Goal: Information Seeking & Learning: Learn about a topic

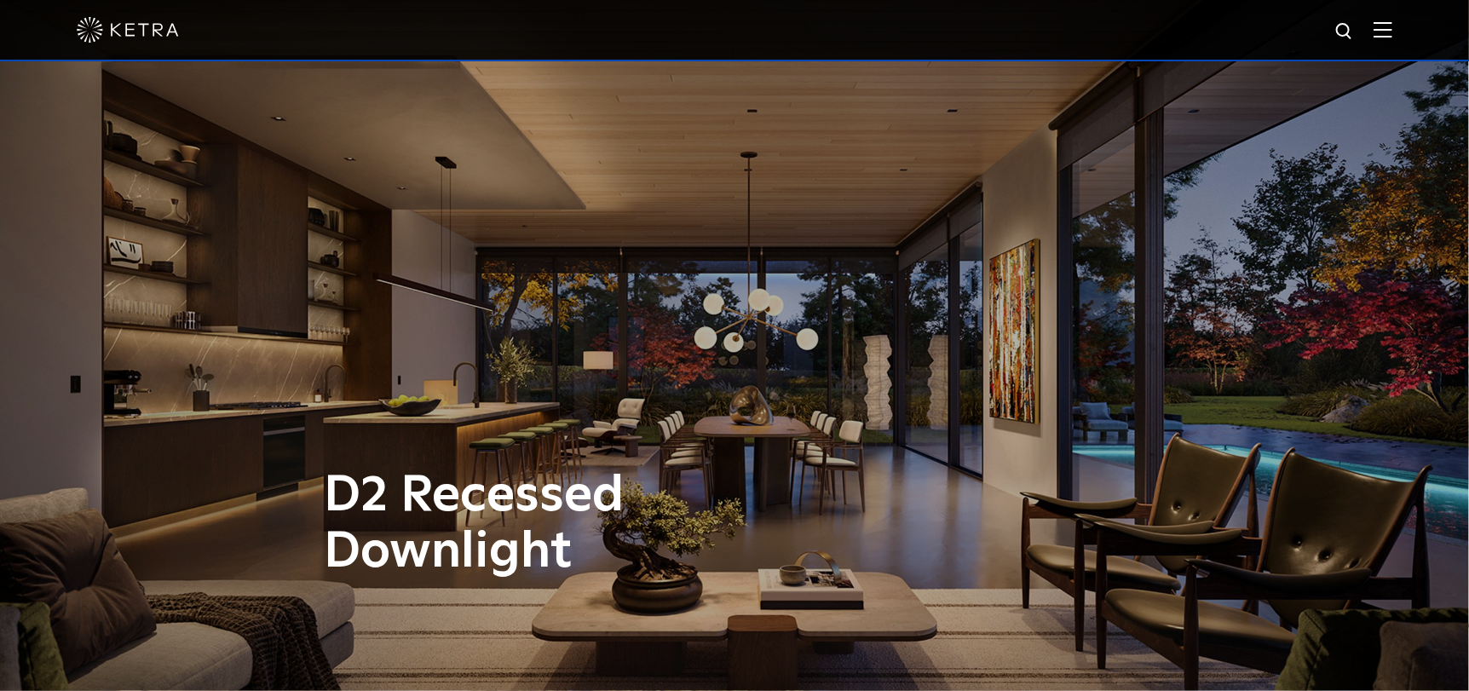
click at [1392, 26] on img at bounding box center [1383, 29] width 19 height 16
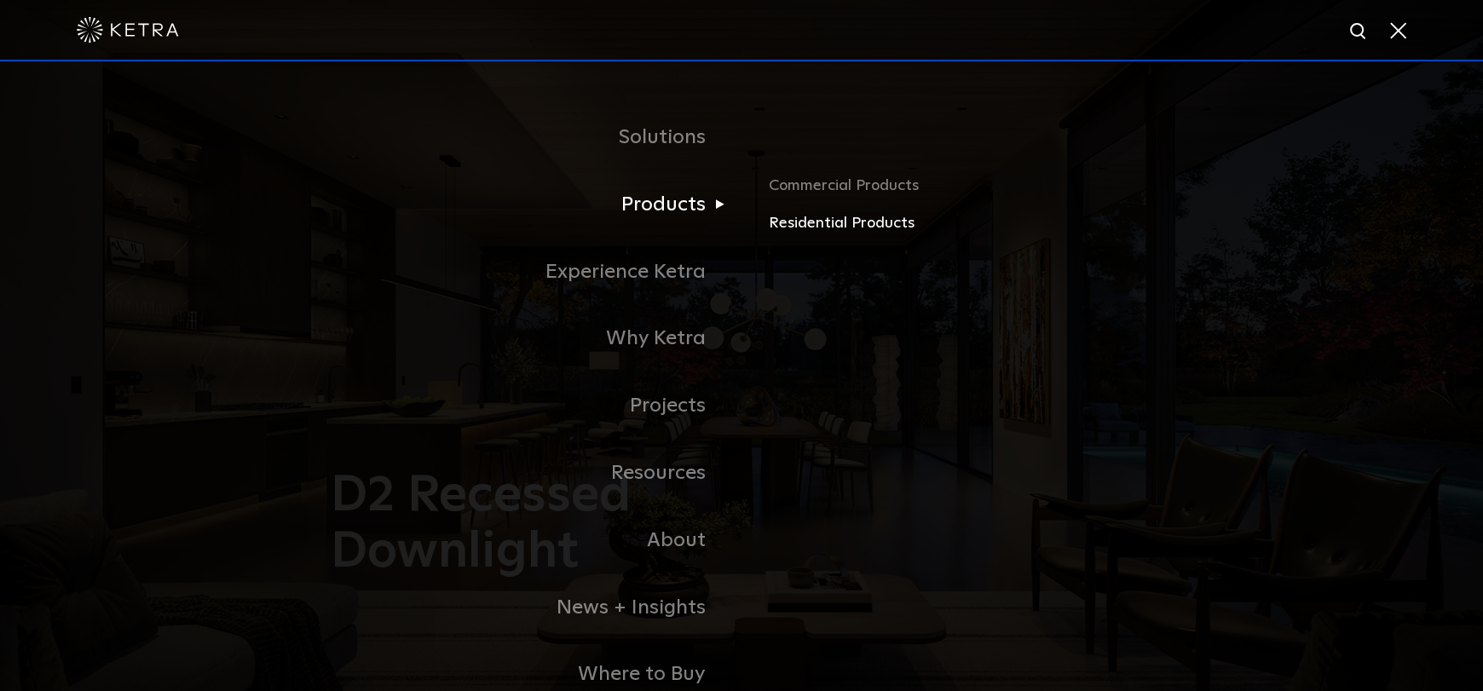
click at [829, 218] on link "Residential Products" at bounding box center [968, 223] width 399 height 25
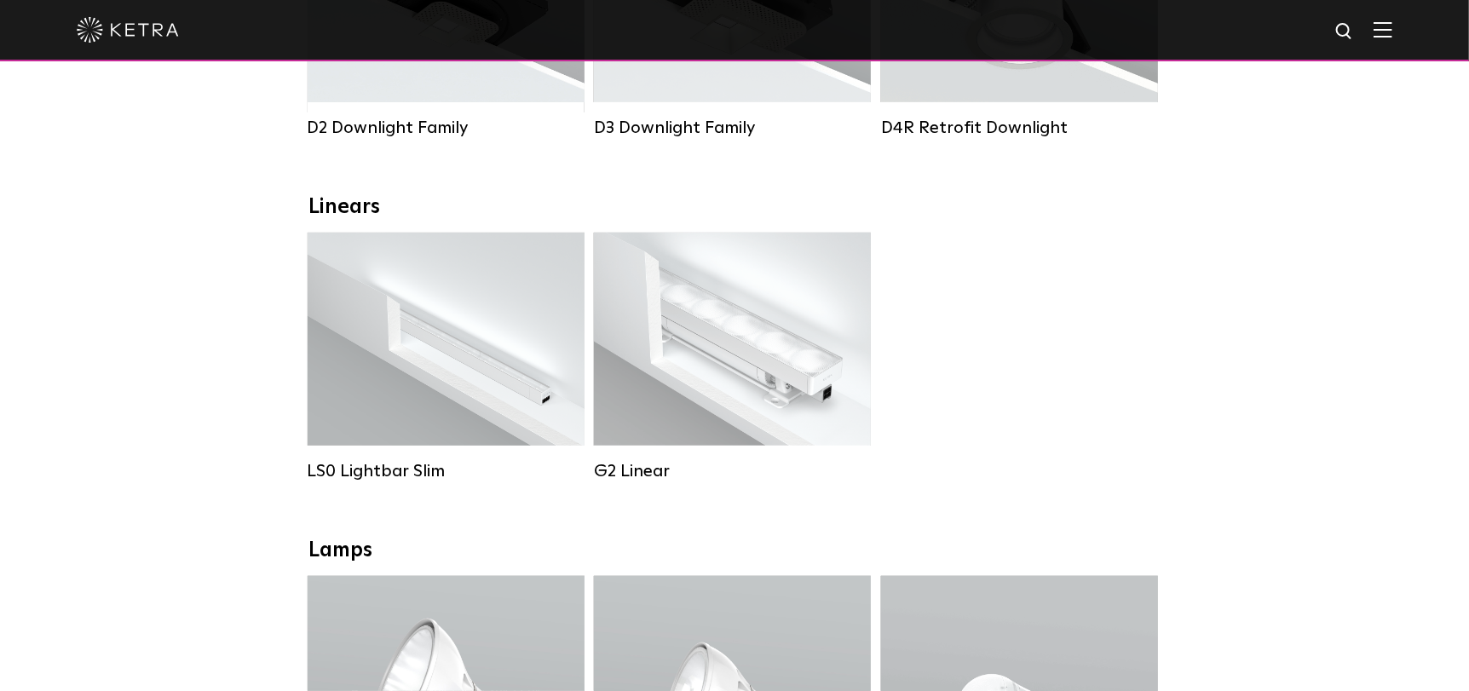
scroll to position [596, 0]
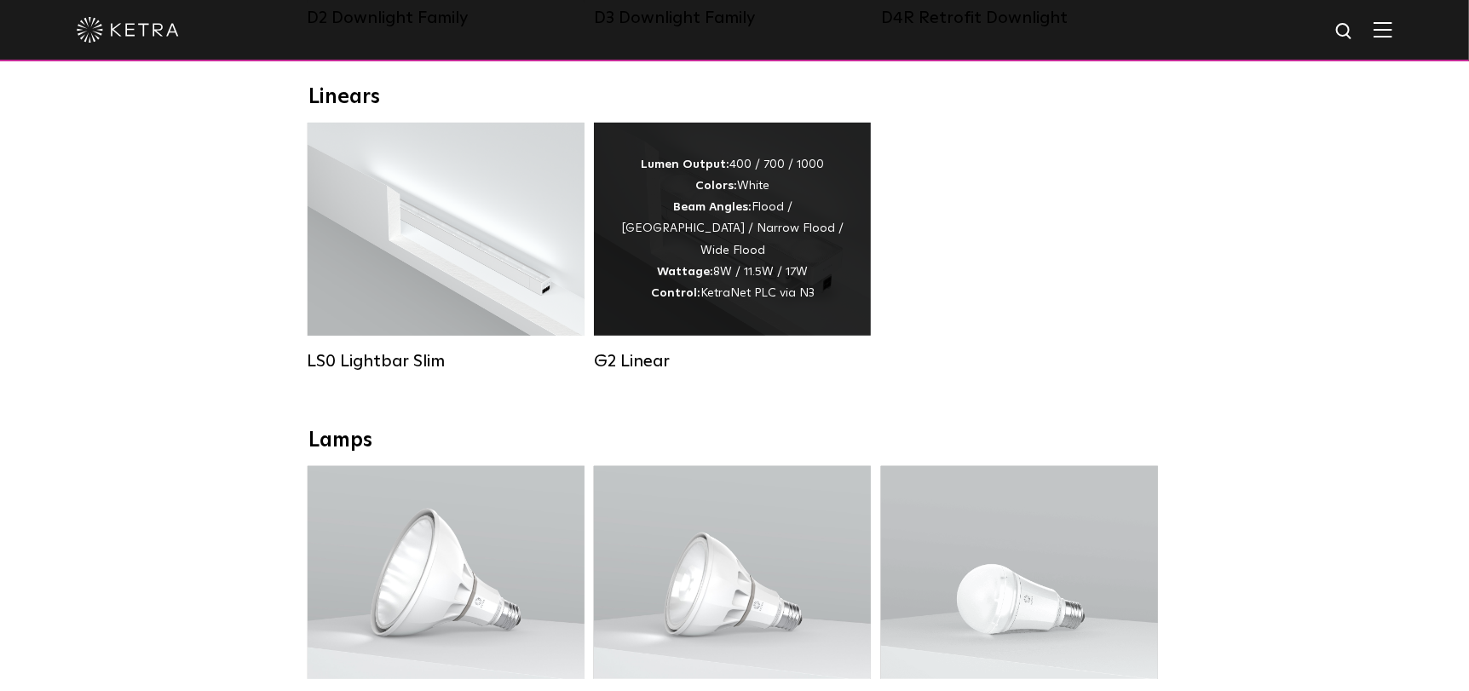
click at [752, 297] on div "Lumen Output: 400 / 700 / 1000 Colors: White Beam Angles: Flood / Graze / Narro…" at bounding box center [732, 229] width 226 height 150
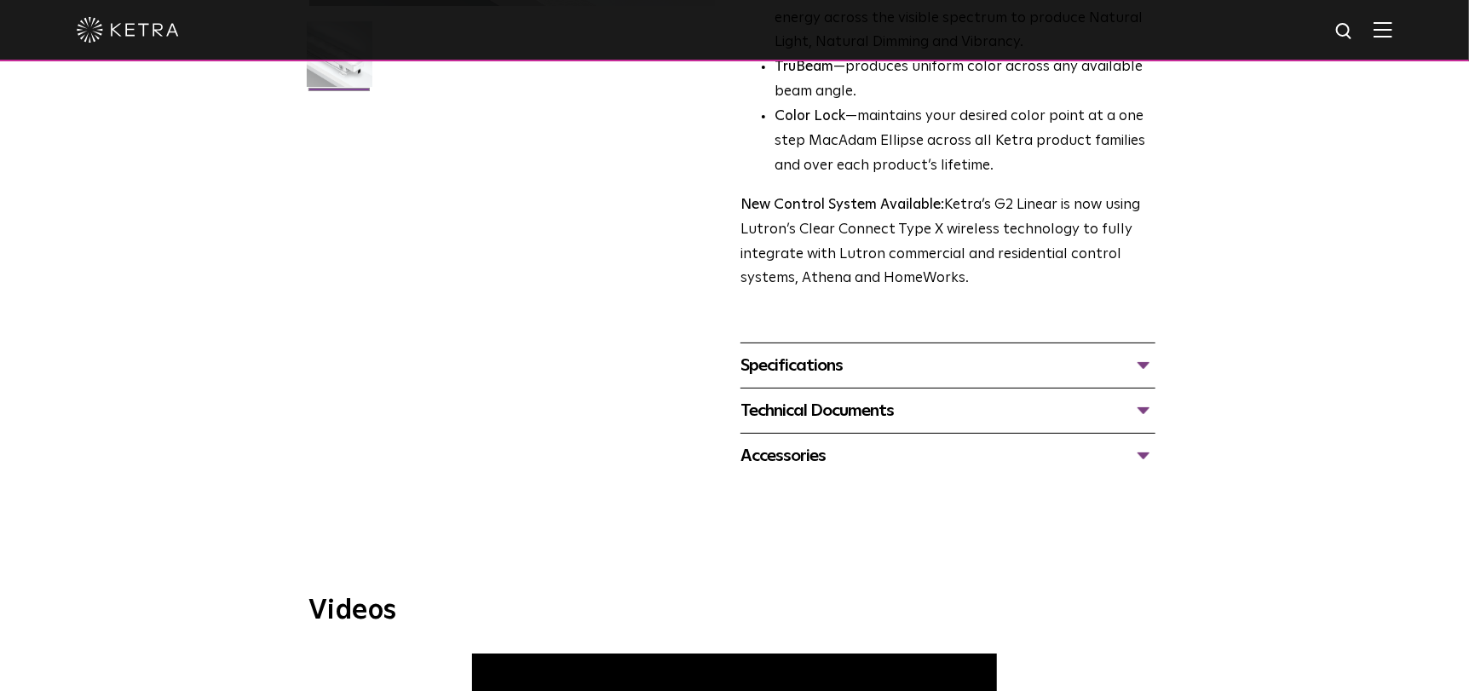
scroll to position [596, 0]
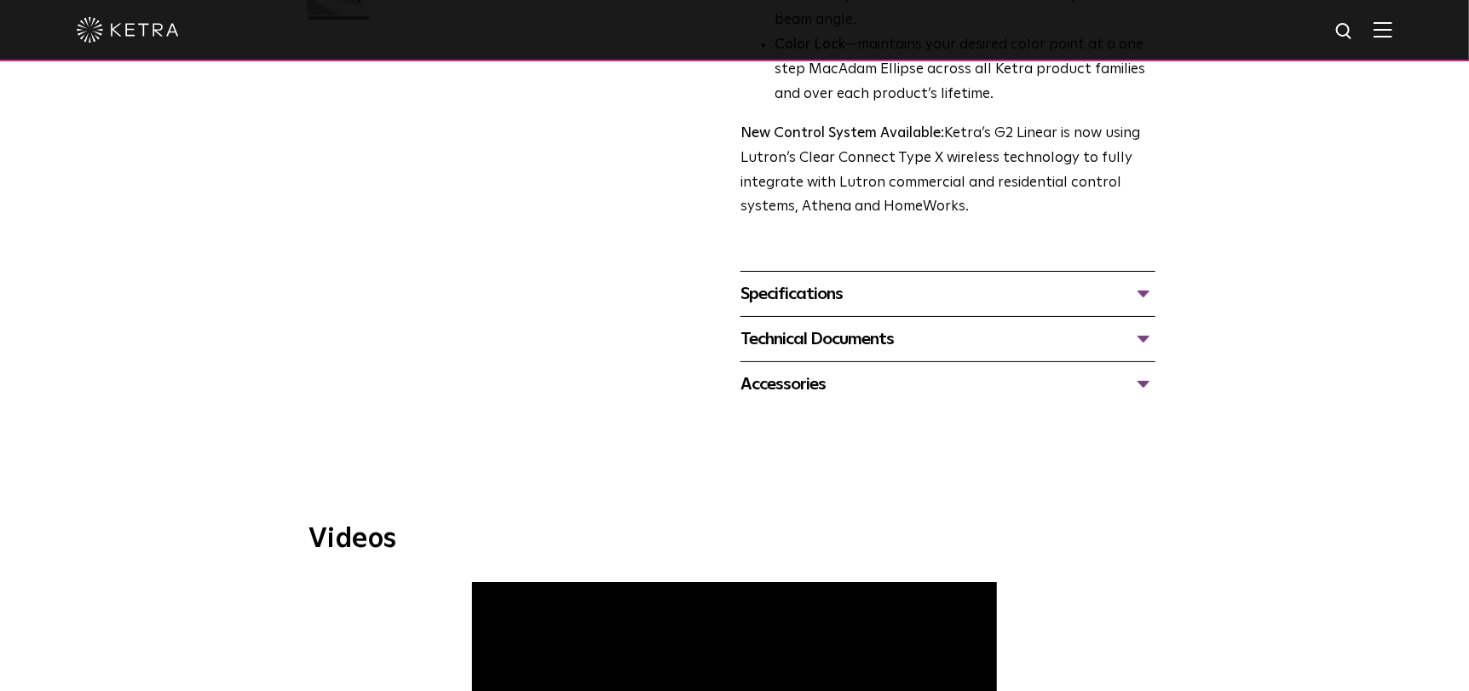
click at [815, 302] on div "Specifications" at bounding box center [947, 293] width 415 height 27
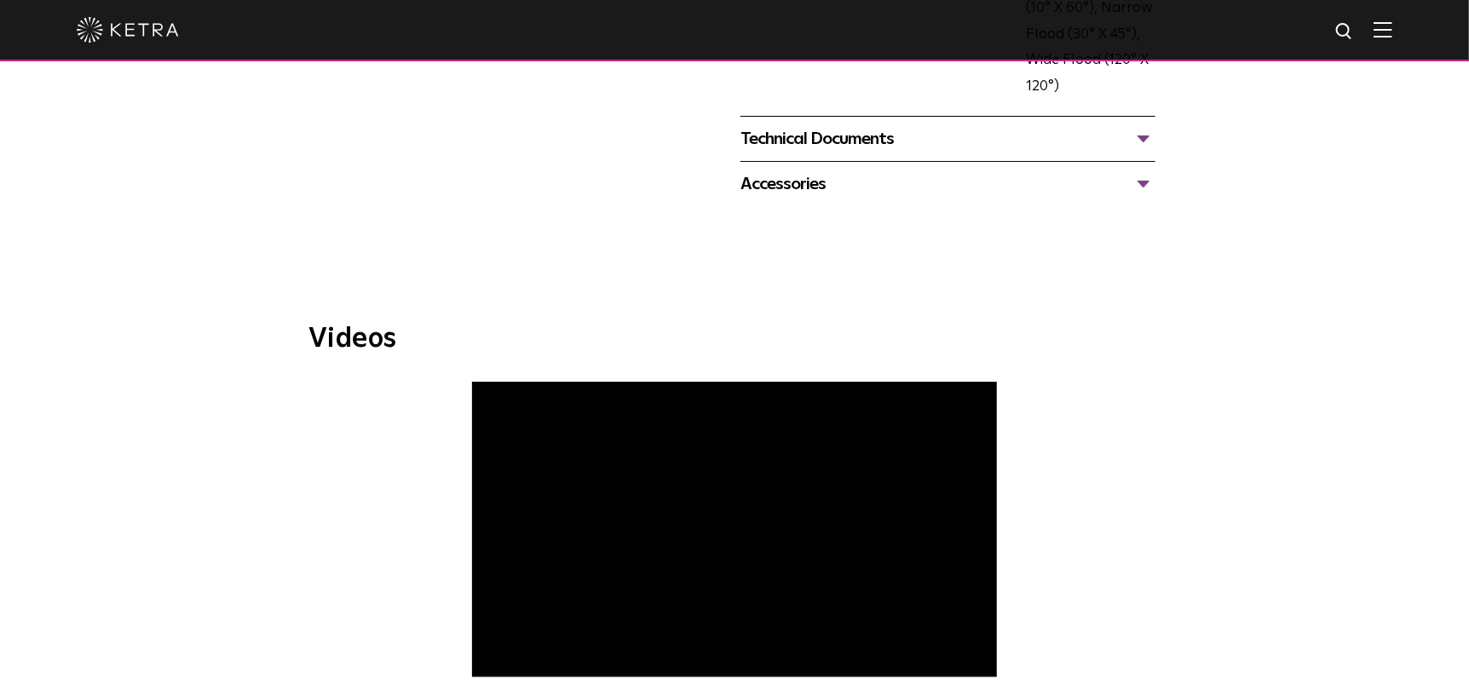
scroll to position [1080, 0]
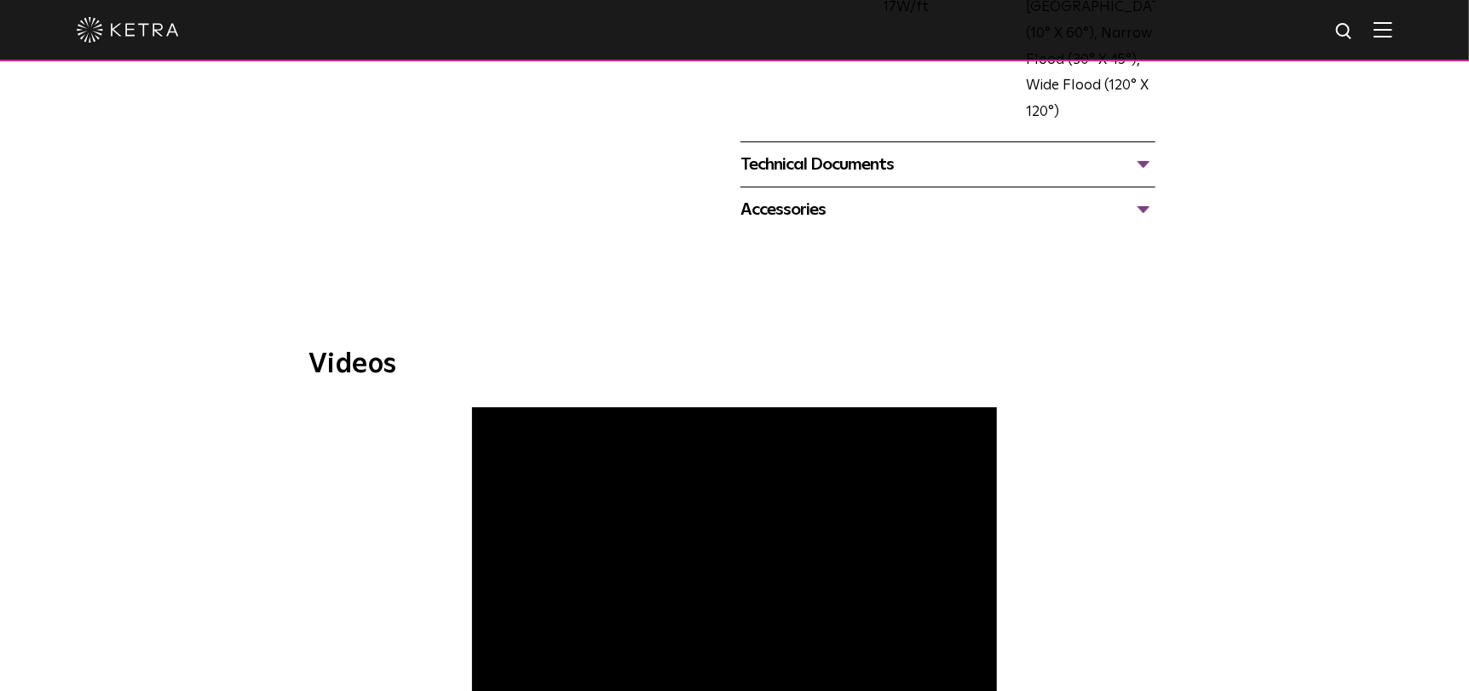
click at [1102, 492] on div "WELL Certified: Delos HQ" at bounding box center [734, 601] width 777 height 387
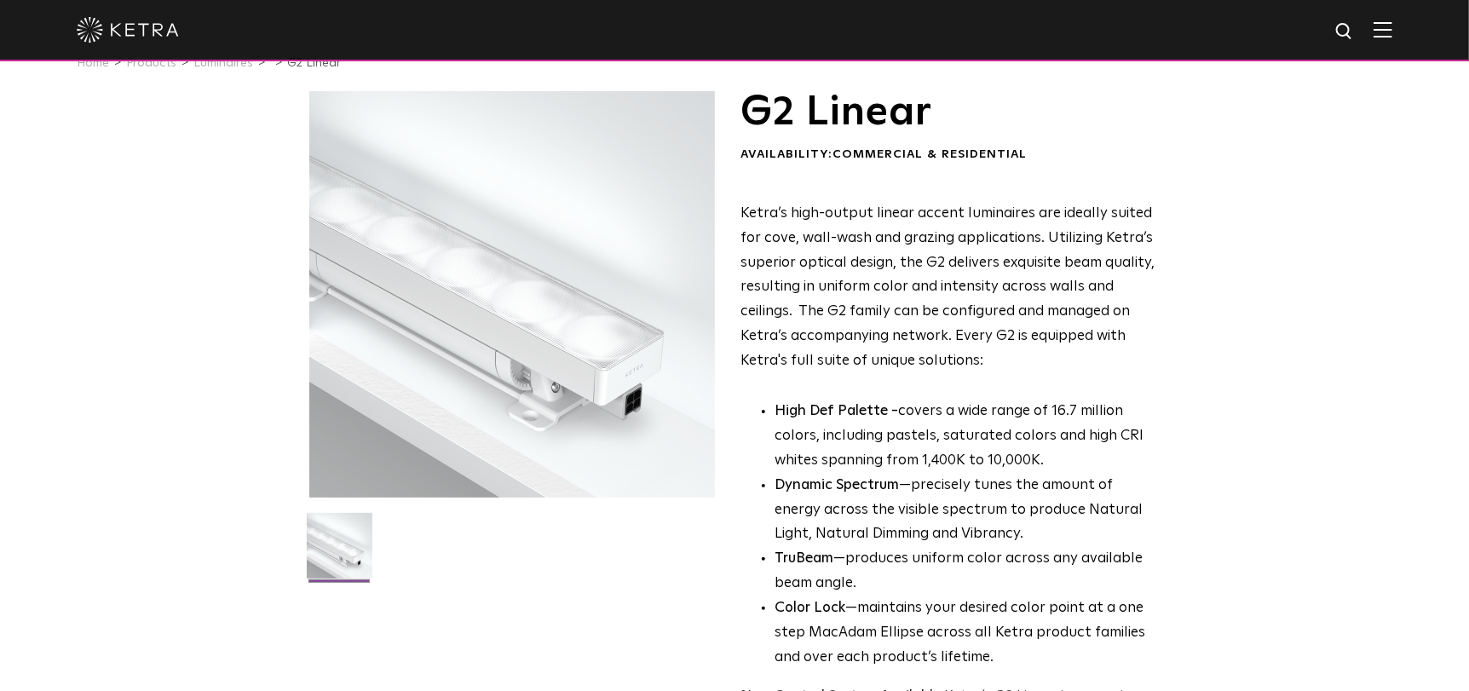
scroll to position [0, 0]
